Goal: Task Accomplishment & Management: Manage account settings

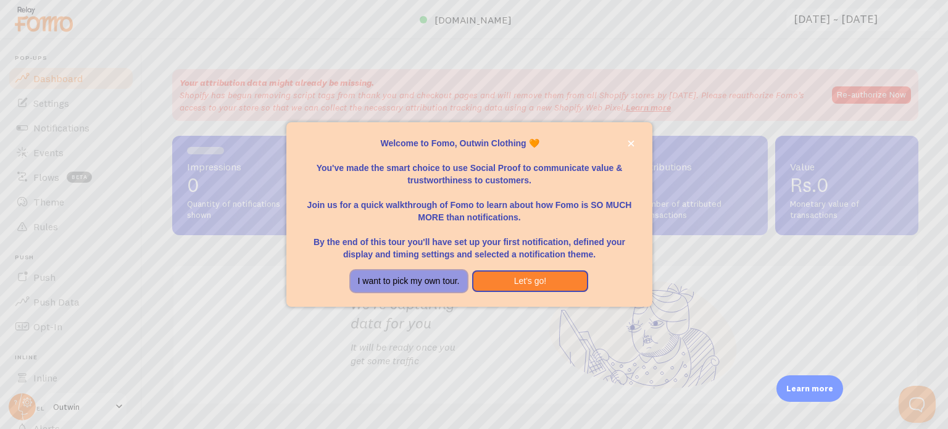
click at [402, 285] on button "I want to pick my own tour." at bounding box center [408, 281] width 117 height 22
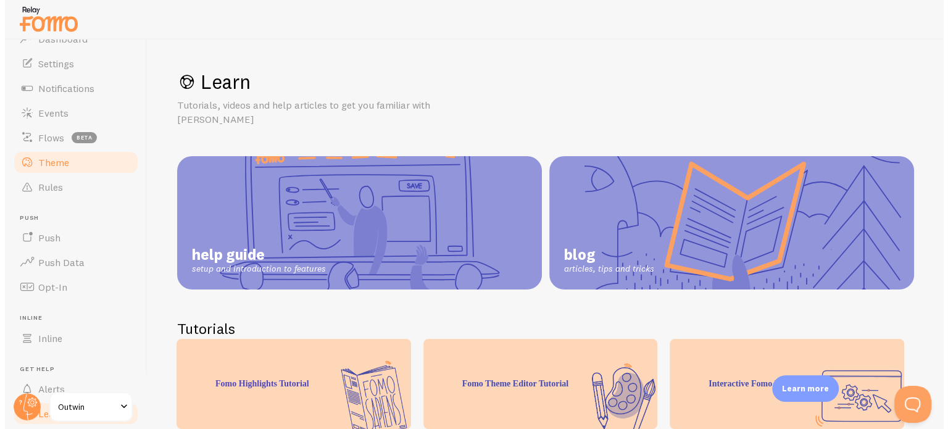
scroll to position [38, 0]
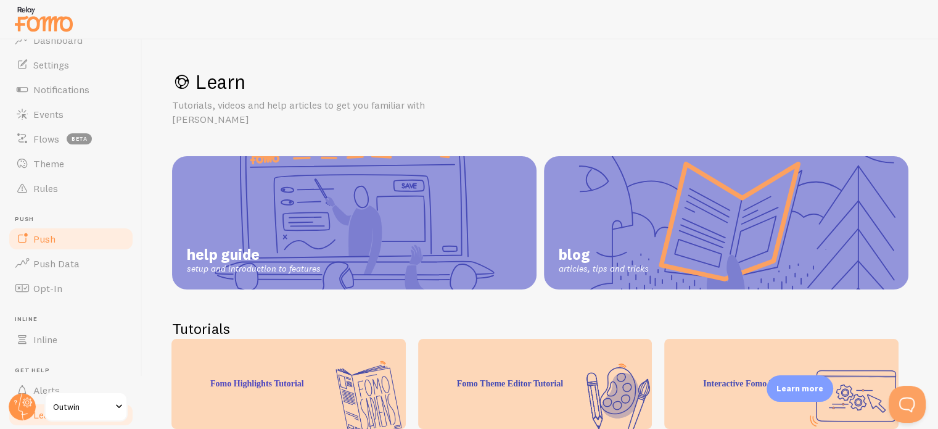
click at [64, 234] on link "Push" at bounding box center [70, 238] width 127 height 25
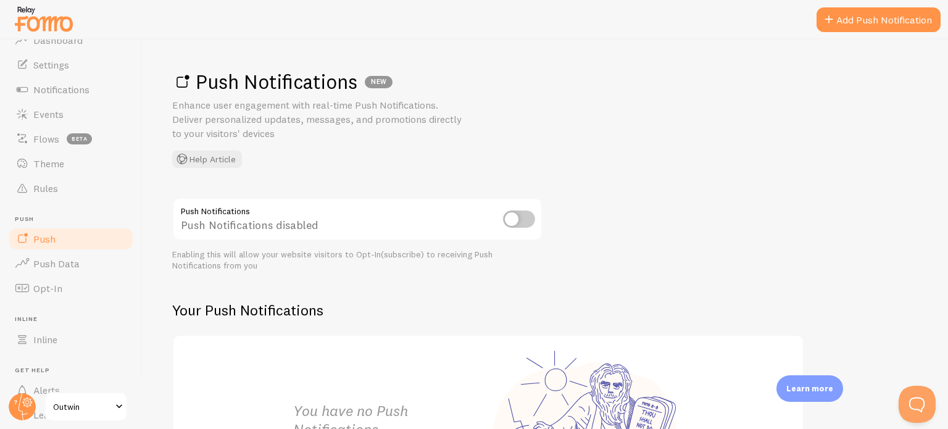
click at [522, 211] on input "checkbox" at bounding box center [519, 218] width 32 height 17
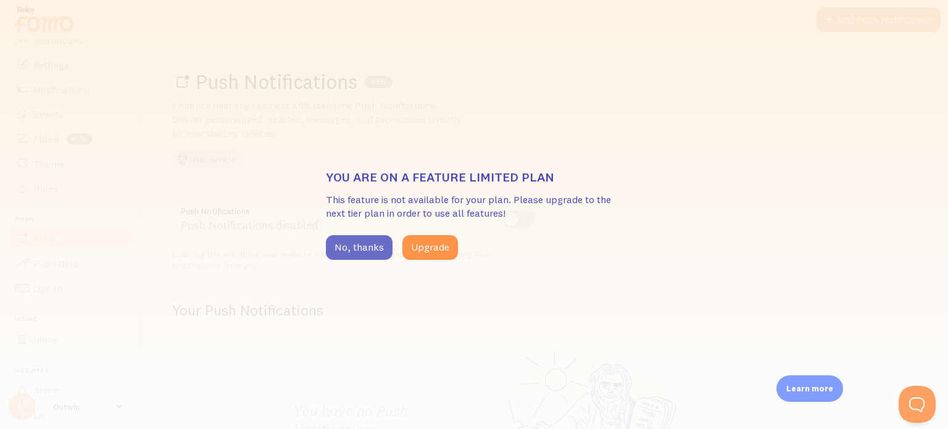
click at [371, 244] on button "No, thanks" at bounding box center [359, 247] width 67 height 25
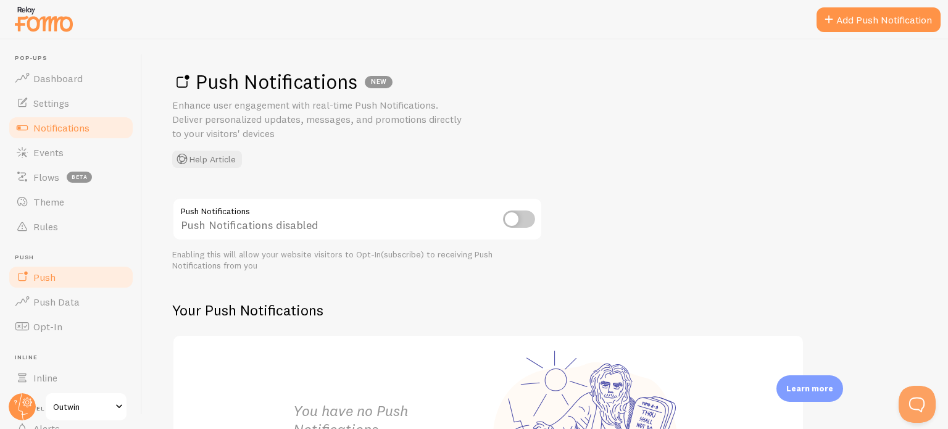
click at [69, 122] on span "Notifications" at bounding box center [61, 128] width 56 height 12
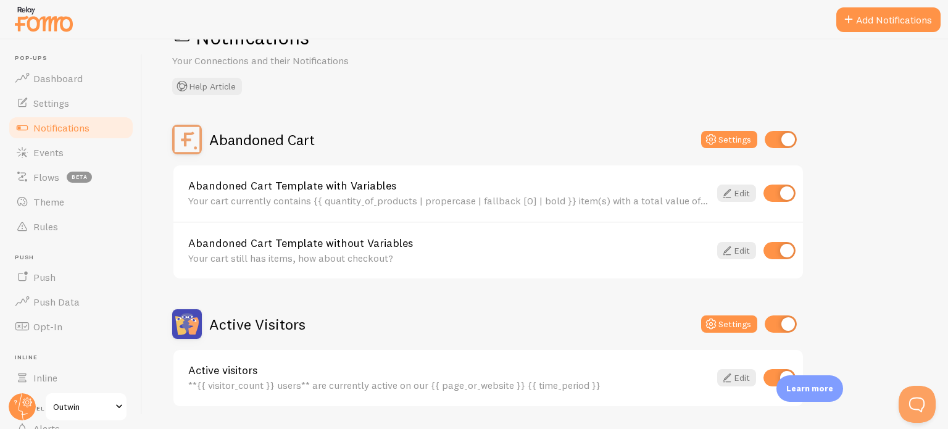
scroll to position [48, 0]
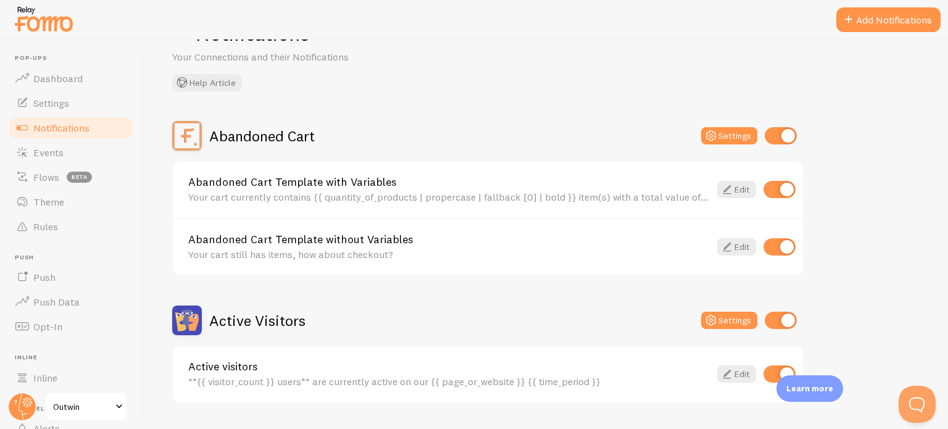
click at [779, 135] on input "checkbox" at bounding box center [780, 135] width 32 height 17
checkbox input "false"
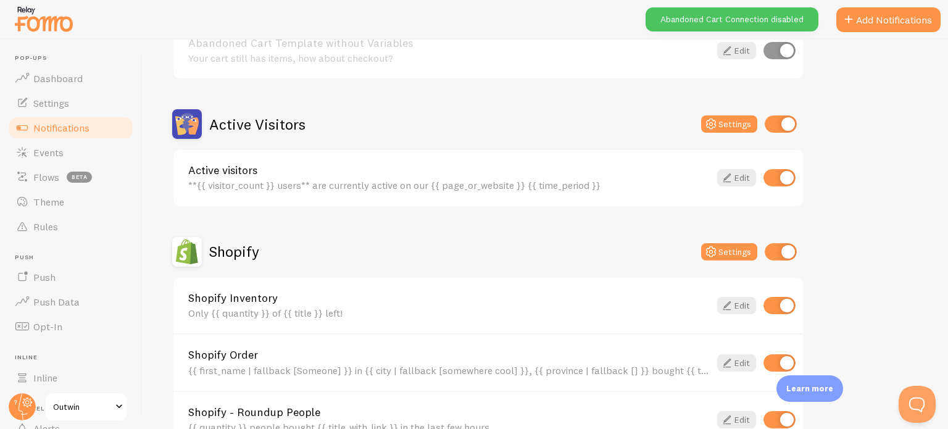
scroll to position [244, 0]
click at [783, 125] on input "checkbox" at bounding box center [780, 124] width 32 height 17
checkbox input "false"
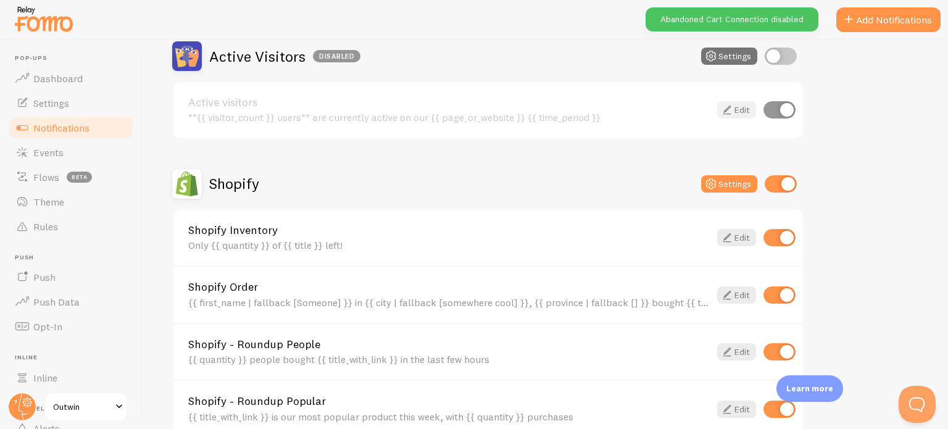
scroll to position [321, 0]
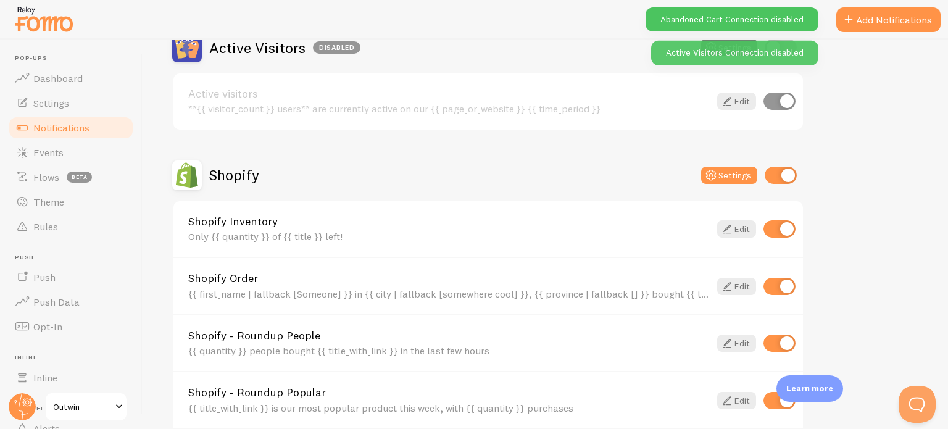
click at [774, 172] on input "checkbox" at bounding box center [780, 175] width 32 height 17
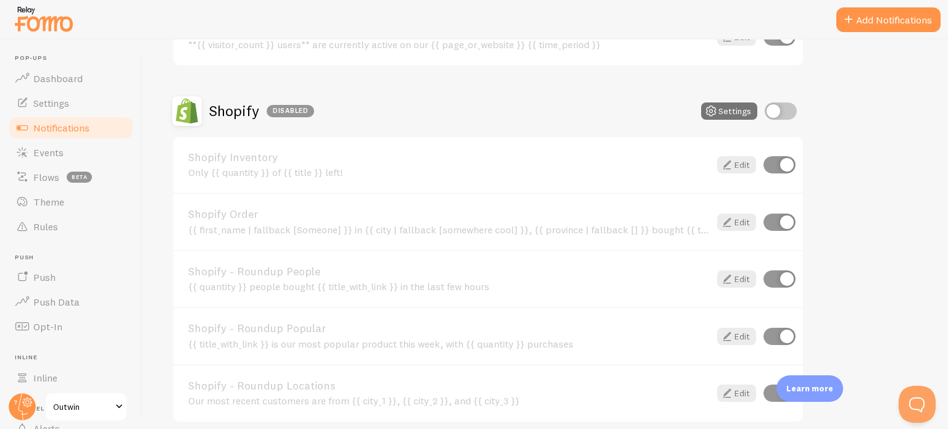
scroll to position [387, 0]
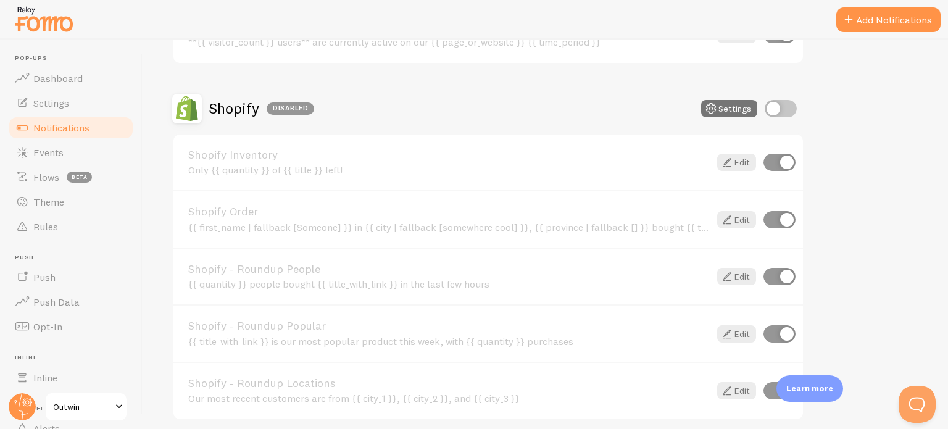
click at [794, 108] on input "checkbox" at bounding box center [780, 108] width 32 height 17
checkbox input "true"
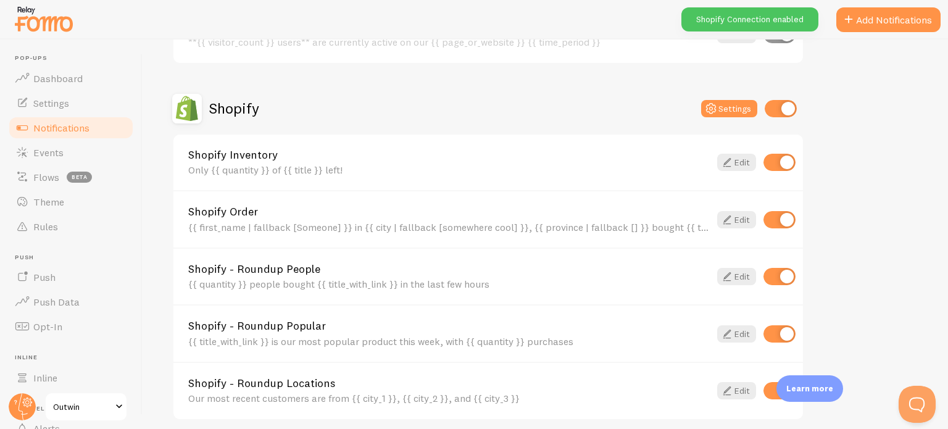
click at [782, 160] on input "checkbox" at bounding box center [779, 162] width 32 height 17
checkbox input "false"
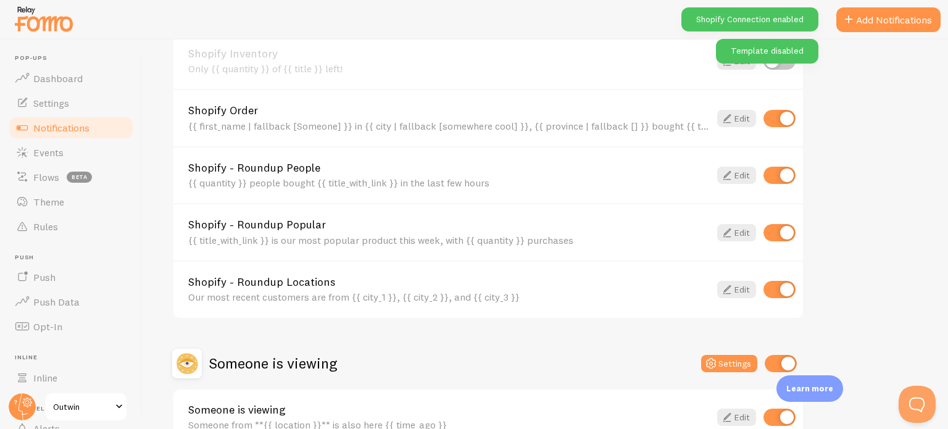
scroll to position [489, 0]
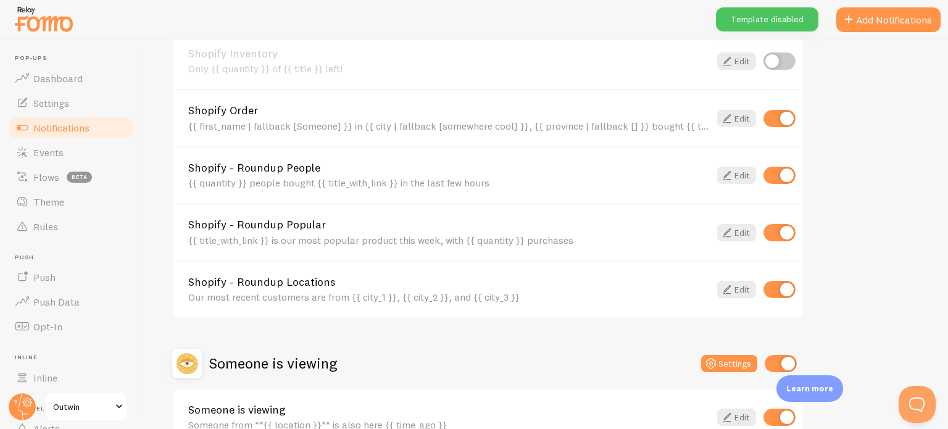
click at [780, 178] on input "checkbox" at bounding box center [779, 175] width 32 height 17
checkbox input "false"
click at [785, 224] on input "checkbox" at bounding box center [779, 232] width 32 height 17
checkbox input "false"
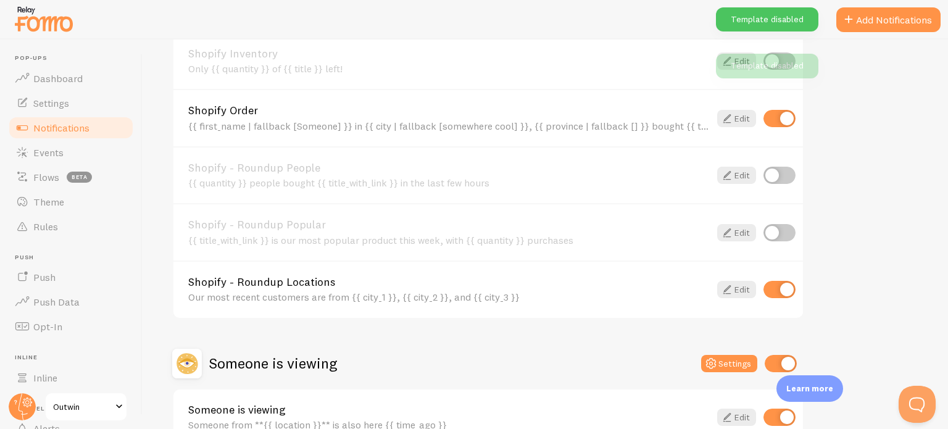
click at [783, 290] on input "checkbox" at bounding box center [779, 289] width 32 height 17
checkbox input "false"
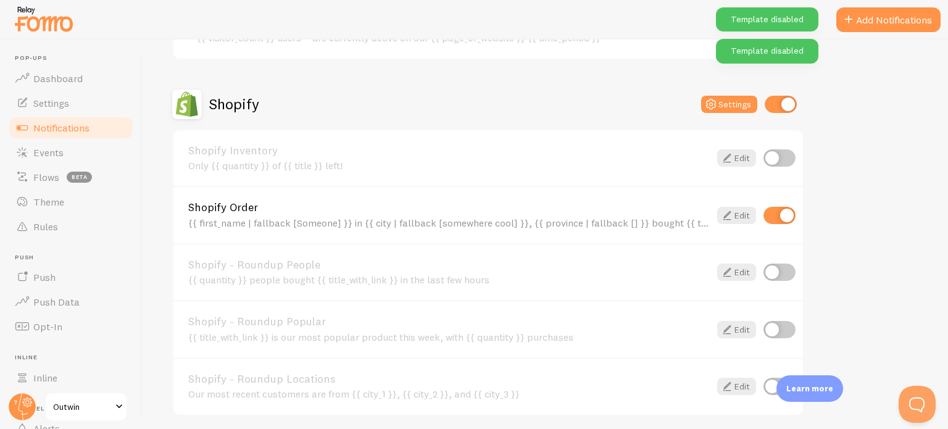
scroll to position [370, 0]
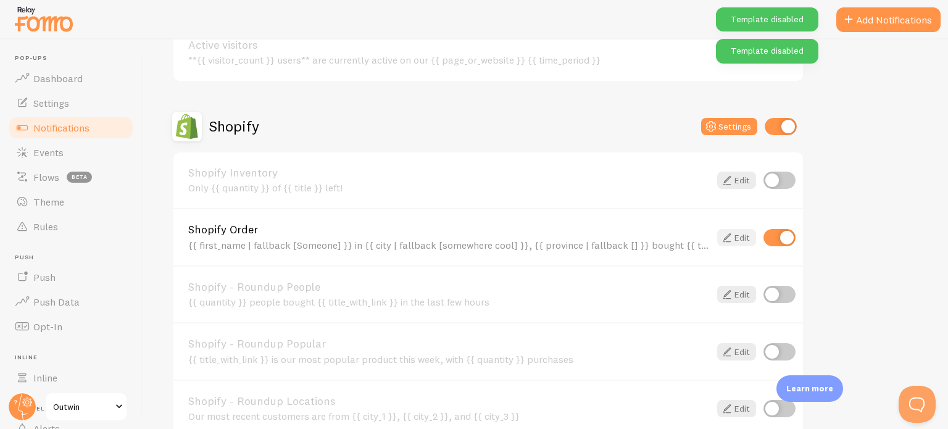
click at [740, 233] on link "Edit" at bounding box center [736, 237] width 39 height 17
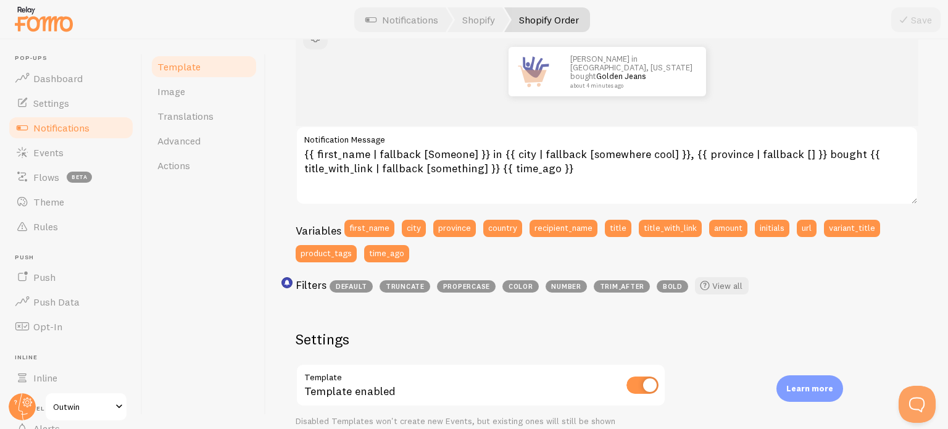
scroll to position [175, 0]
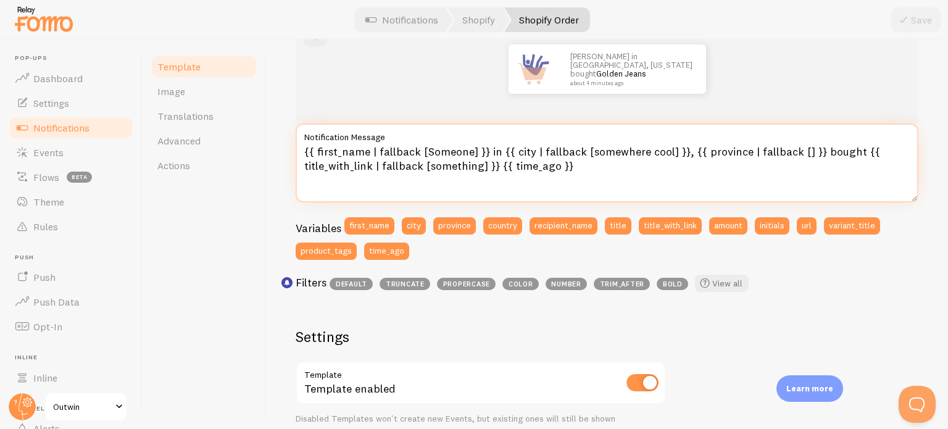
click at [579, 165] on textarea "{{ first_name | fallback [Someone] }} in {{ city | fallback [somewhere cool] }}…" at bounding box center [606, 162] width 622 height 79
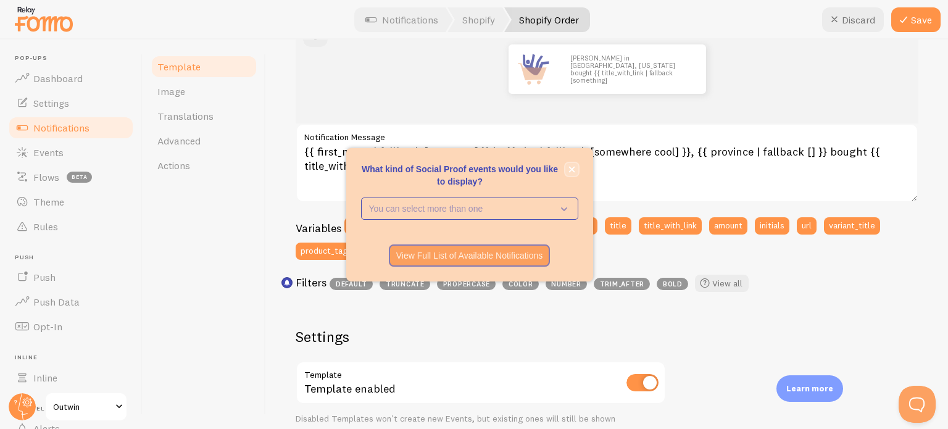
click at [571, 168] on icon "close," at bounding box center [571, 169] width 6 height 6
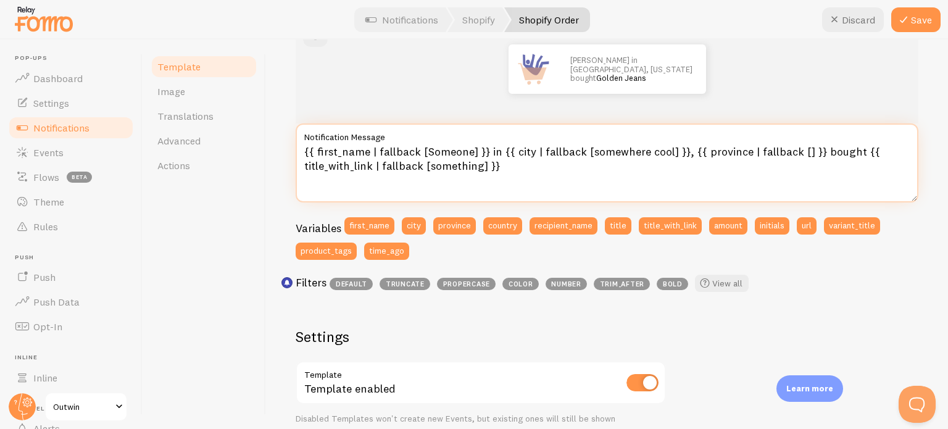
click at [814, 152] on textarea "{{ first_name | fallback [Someone] }} in {{ city | fallback [somewhere cool] }}…" at bounding box center [606, 162] width 622 height 79
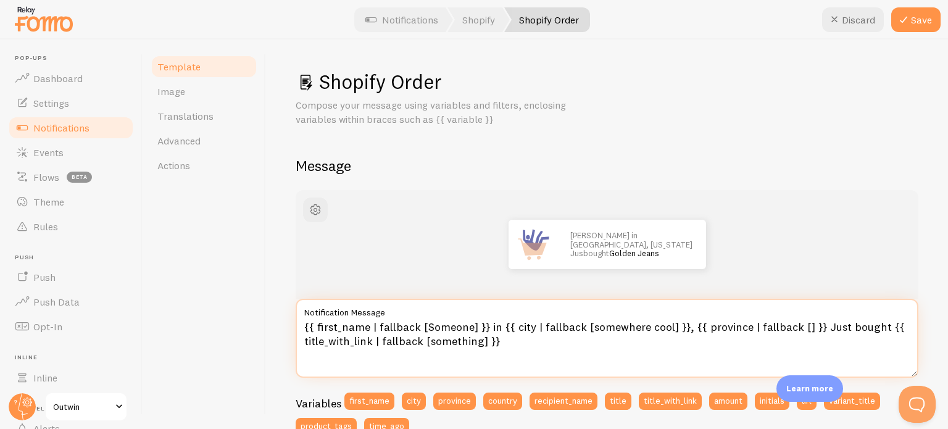
scroll to position [20, 0]
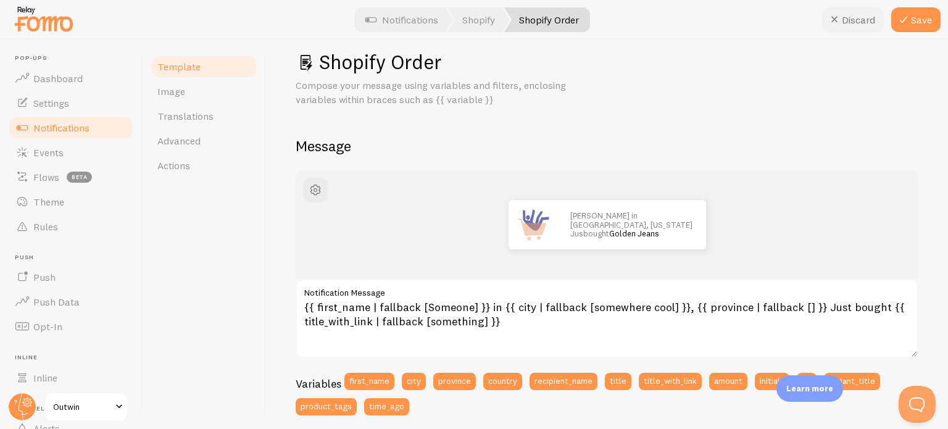
click at [868, 19] on button "Discard" at bounding box center [853, 19] width 62 height 25
type textarea "{{ first_name | fallback [Someone] }} in {{ city | fallback [somewhere cool] }}…"
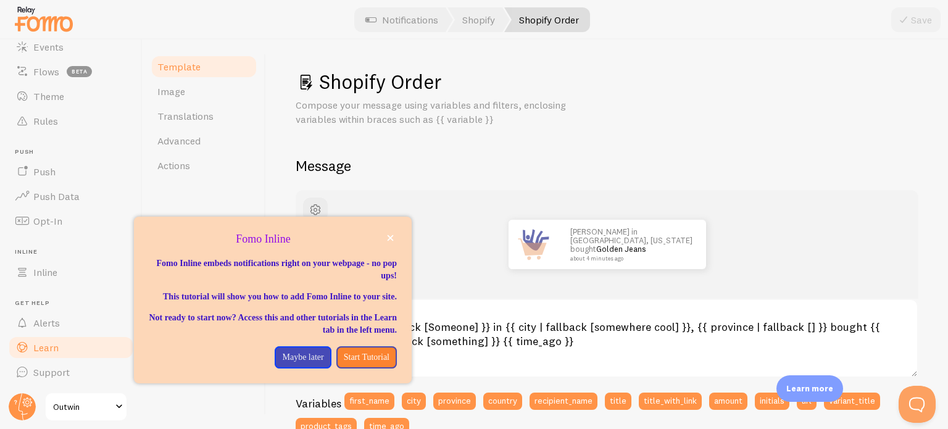
scroll to position [0, 0]
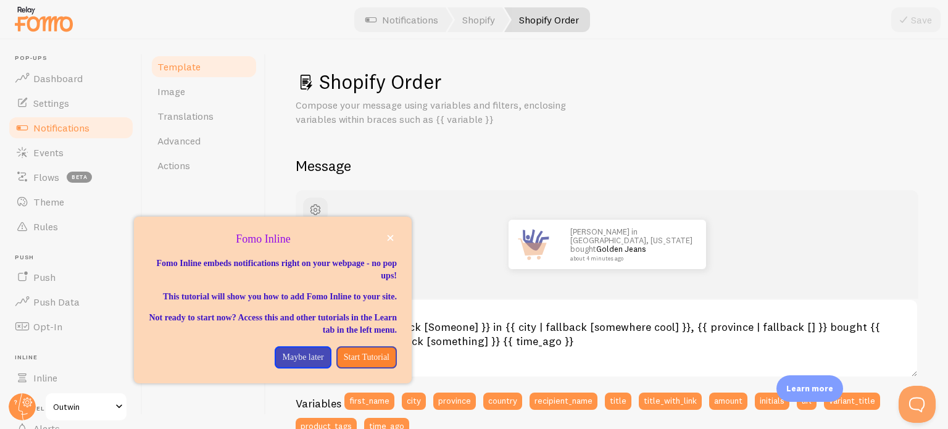
click at [54, 22] on img at bounding box center [44, 18] width 62 height 31
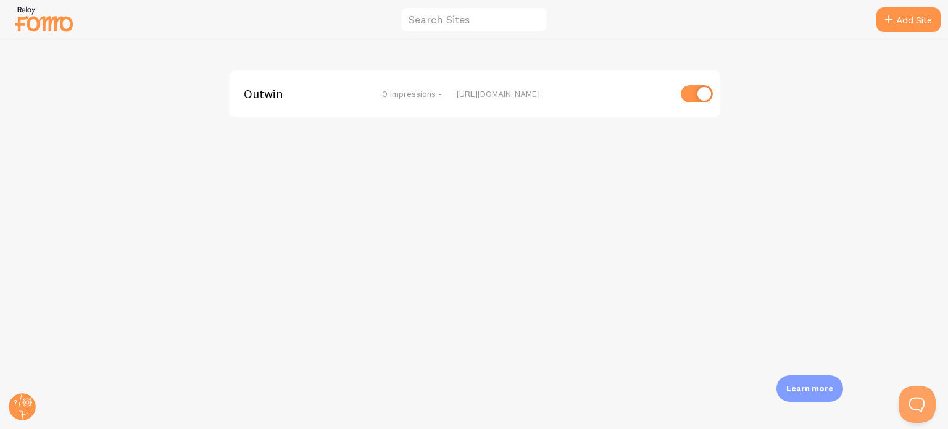
click at [684, 90] on input "checkbox" at bounding box center [696, 93] width 32 height 17
checkbox input "false"
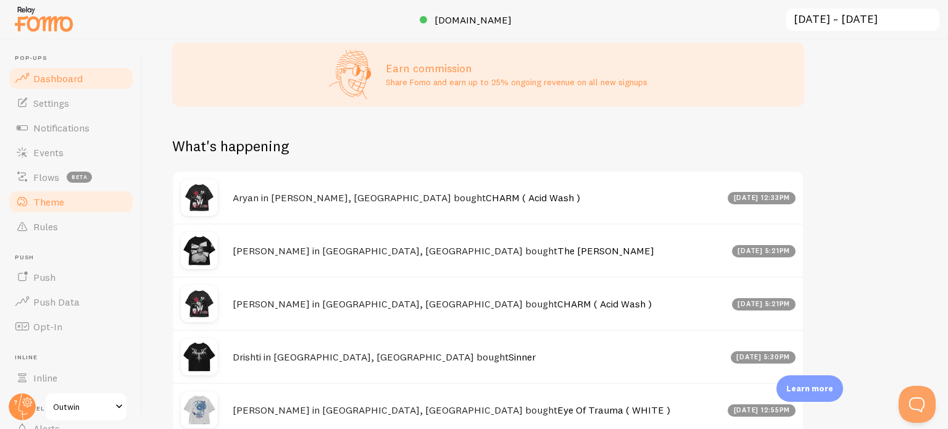
scroll to position [105, 0]
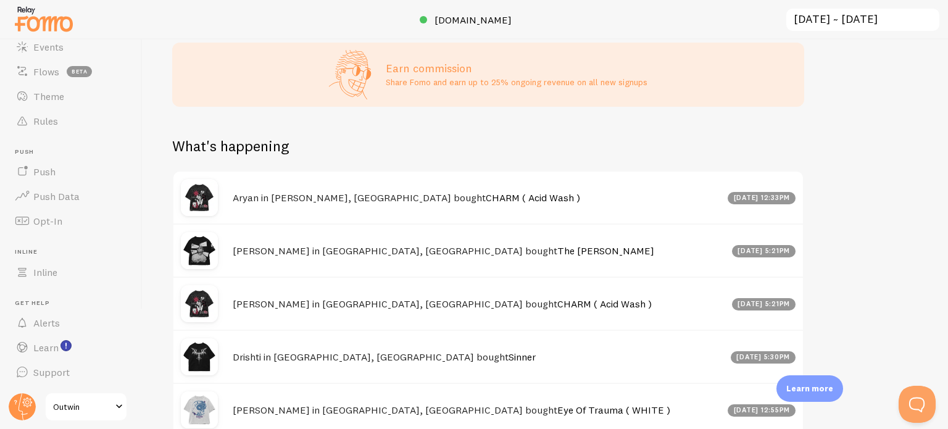
click at [88, 407] on span "Outwin" at bounding box center [82, 406] width 59 height 15
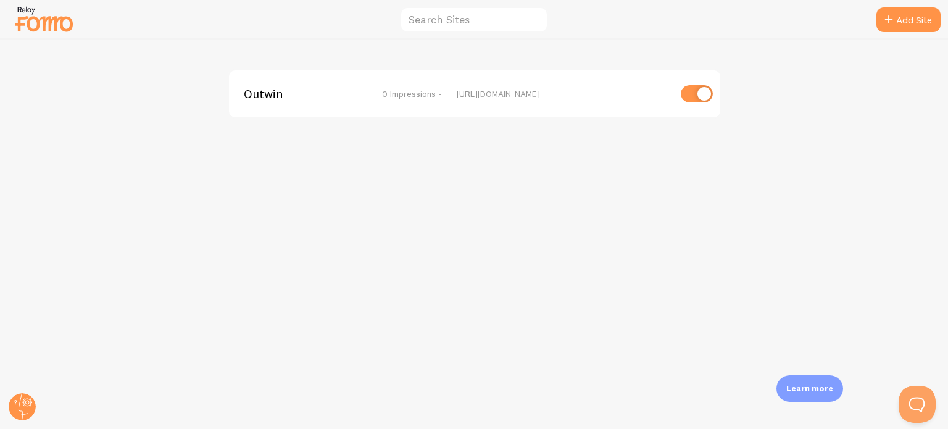
click at [709, 86] on input "checkbox" at bounding box center [696, 93] width 32 height 17
checkbox input "false"
